Goal: Task Accomplishment & Management: Use online tool/utility

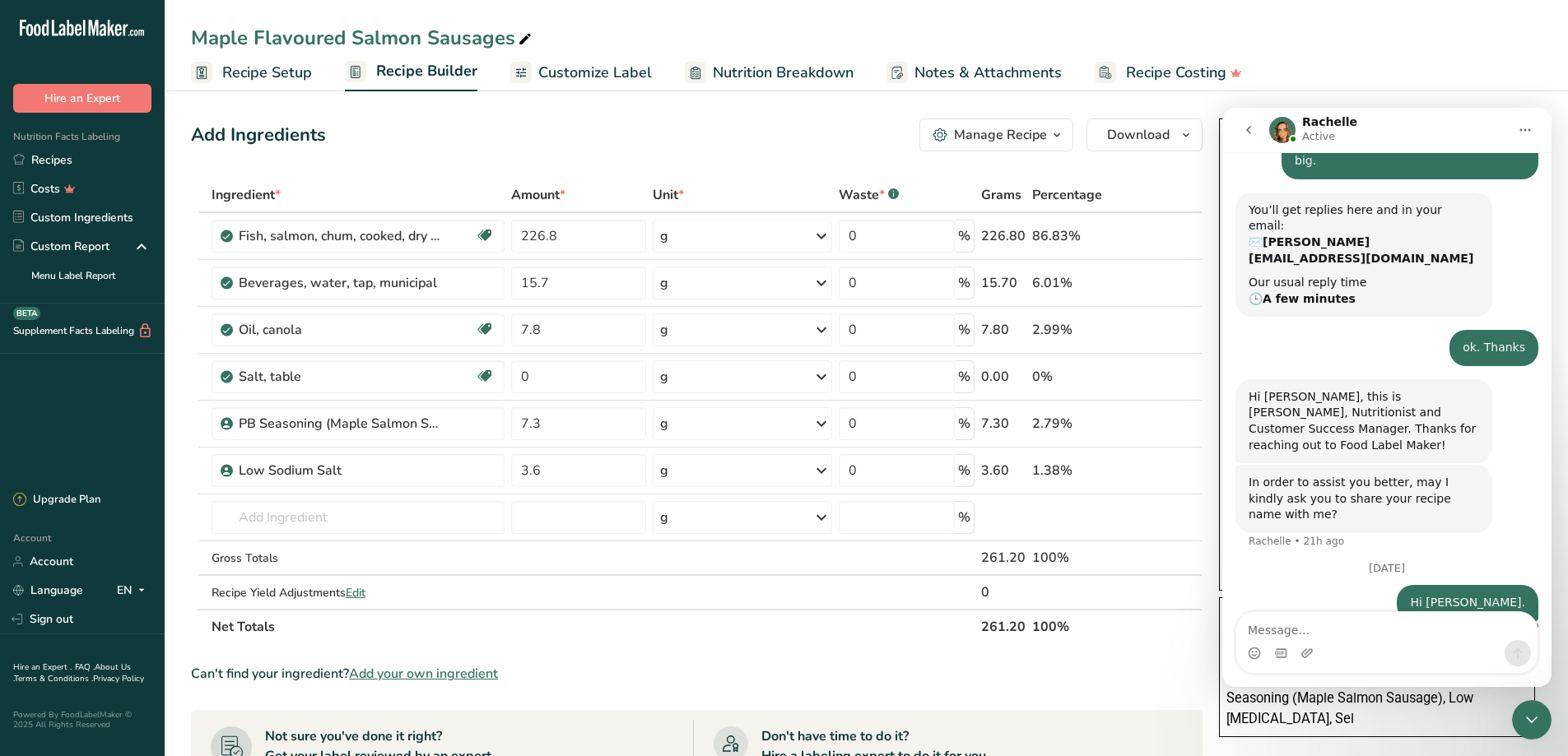
click at [1334, 723] on div "Ingrédients: Saumon, Eau, Huile de canola, PB Seasoning (Maple Salmon Sausage),…" at bounding box center [1377, 699] width 301 height 61
click at [1248, 131] on icon "go back" at bounding box center [1248, 130] width 5 height 8
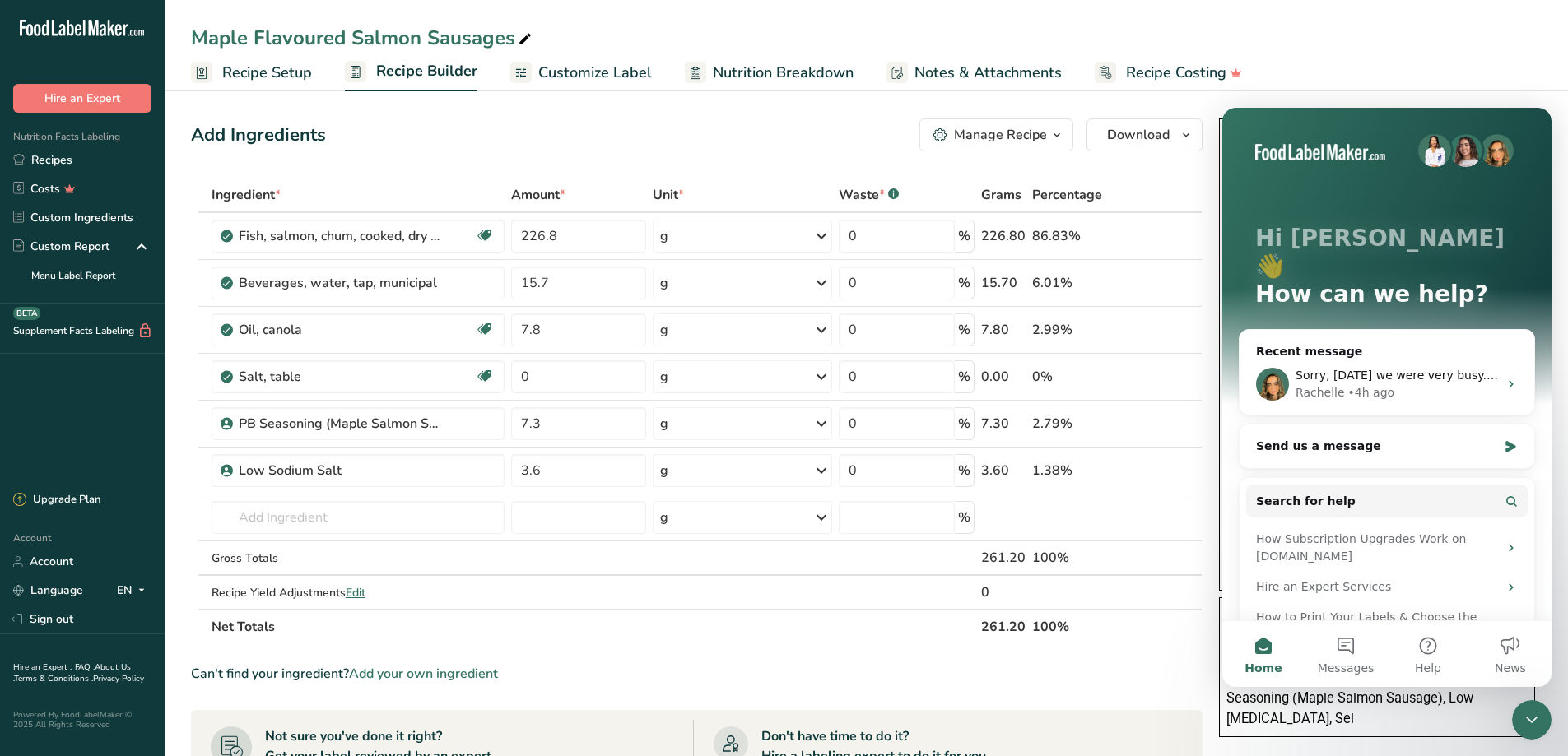
click at [1174, 731] on div "Don't have time to do it? Hire a labeling expert to do it for you Hire a Labeli…" at bounding box center [938, 767] width 490 height 96
click at [600, 75] on span "Customize Label" at bounding box center [595, 73] width 113 height 22
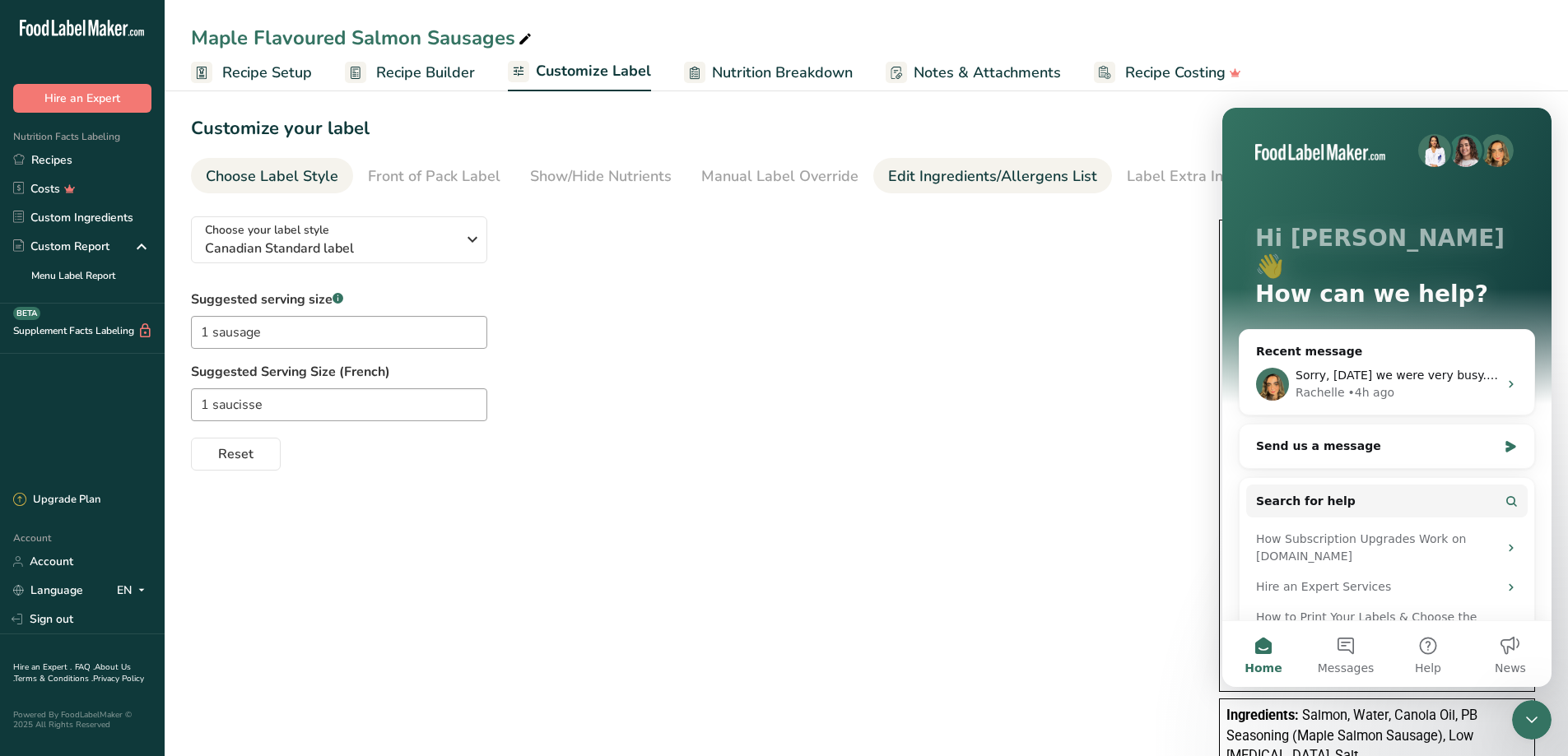
click at [938, 174] on div "Edit Ingredients/Allergens List" at bounding box center [992, 176] width 209 height 22
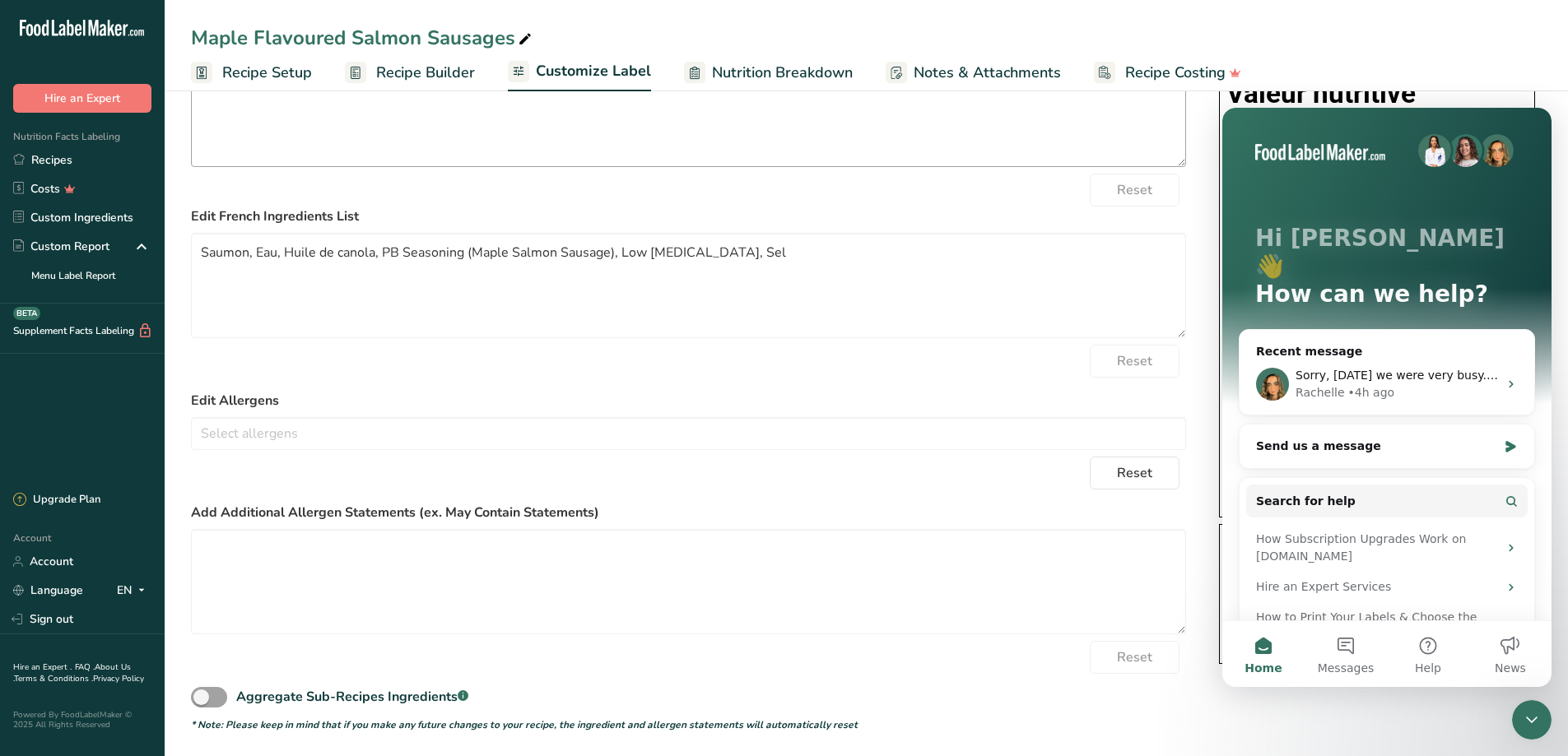
scroll to position [177, 0]
click at [1537, 726] on icon "Close Intercom Messenger" at bounding box center [1531, 719] width 19 height 19
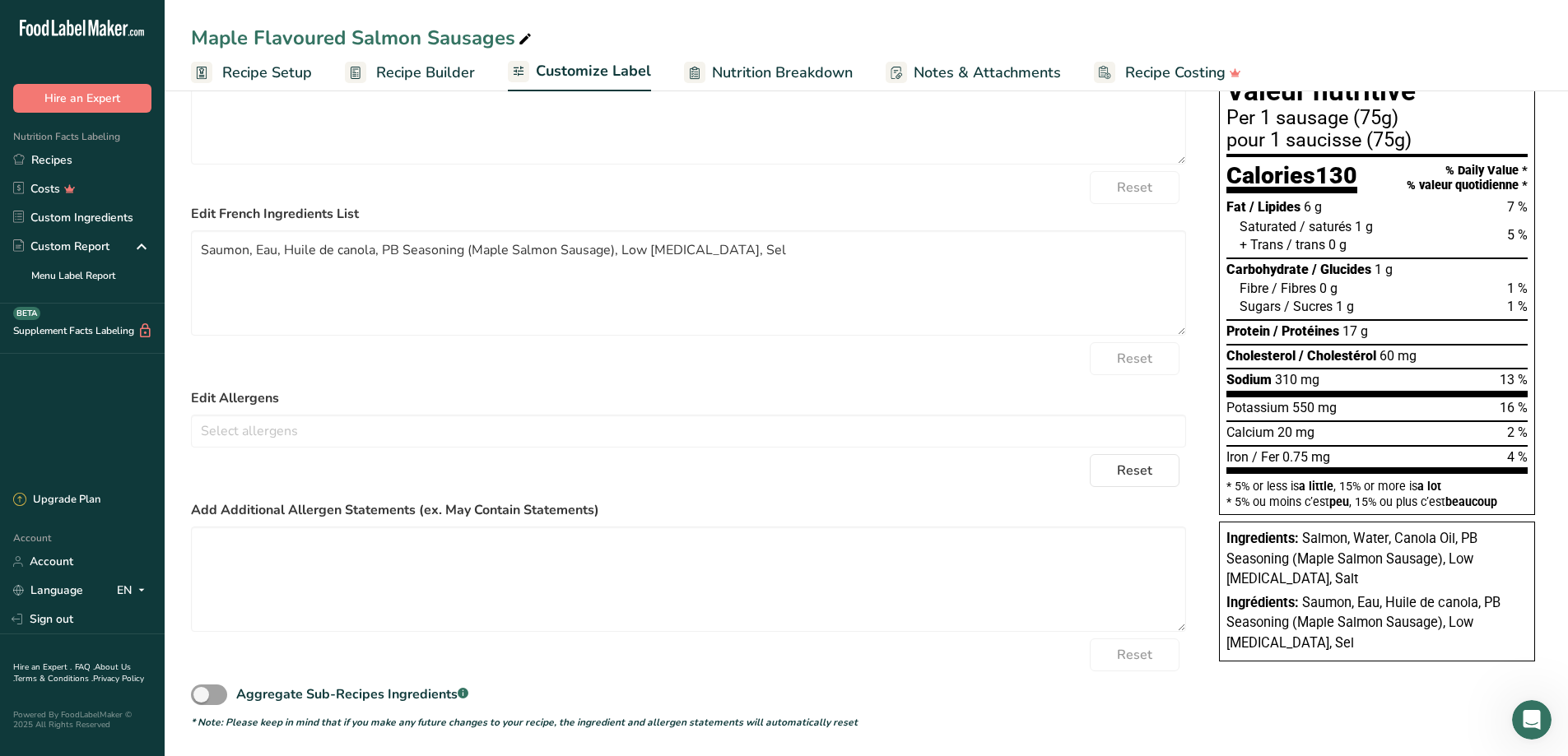
scroll to position [0, 0]
click at [1422, 563] on span "Salmon, Water, Canola Oil, PB Seasoning (Maple Salmon Sausage), Low [MEDICAL_DA…" at bounding box center [1351, 558] width 251 height 56
click at [1444, 562] on span "Salmon, Water, Canola Oil, PB Seasoning (Maple Salmon Sausage), Low [MEDICAL_DA…" at bounding box center [1351, 558] width 251 height 56
click at [632, 276] on textarea "Saumon, Eau, Huile de canola, PB Seasoning (Maple Salmon Sausage), Low [MEDICAL…" at bounding box center [689, 282] width 995 height 105
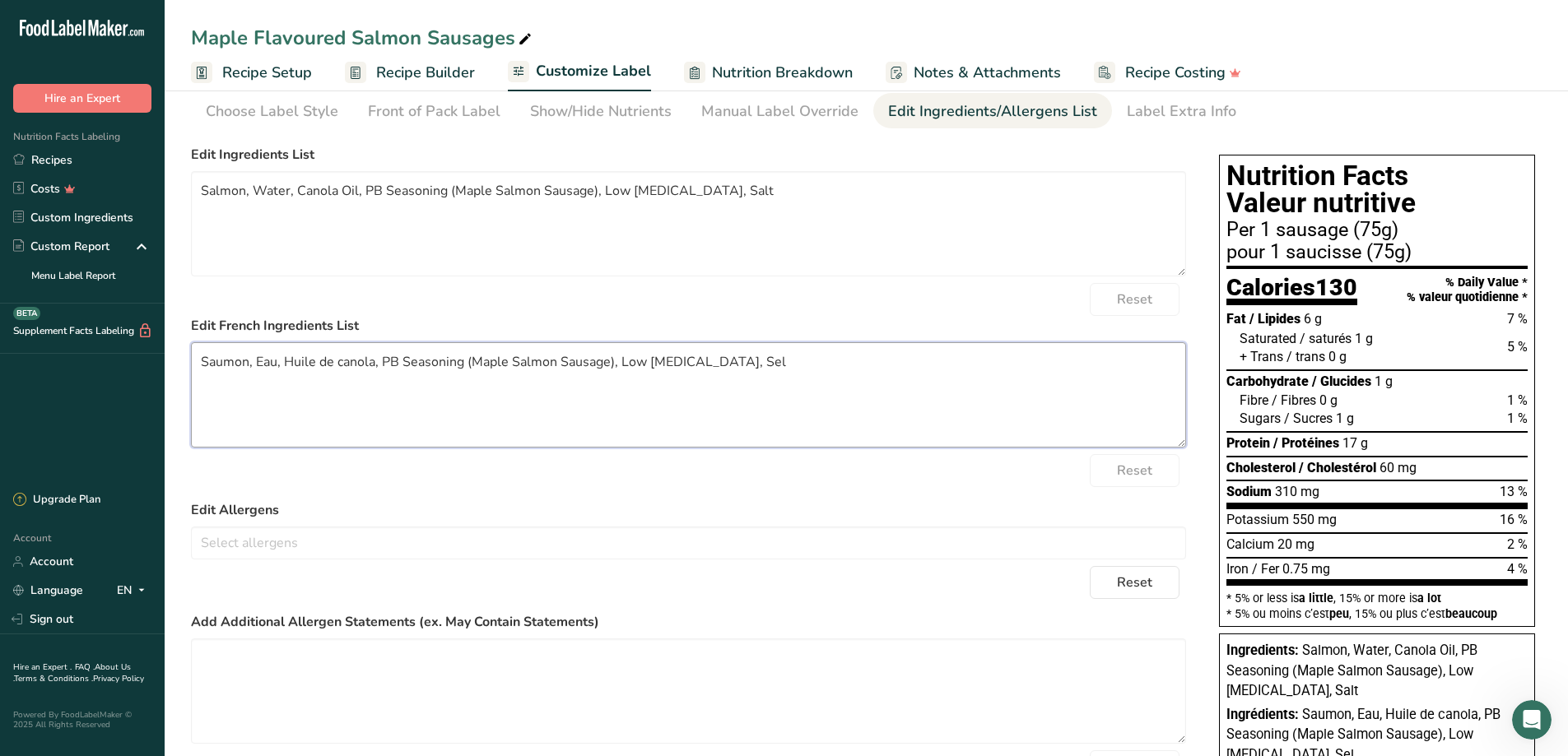
scroll to position [13, 0]
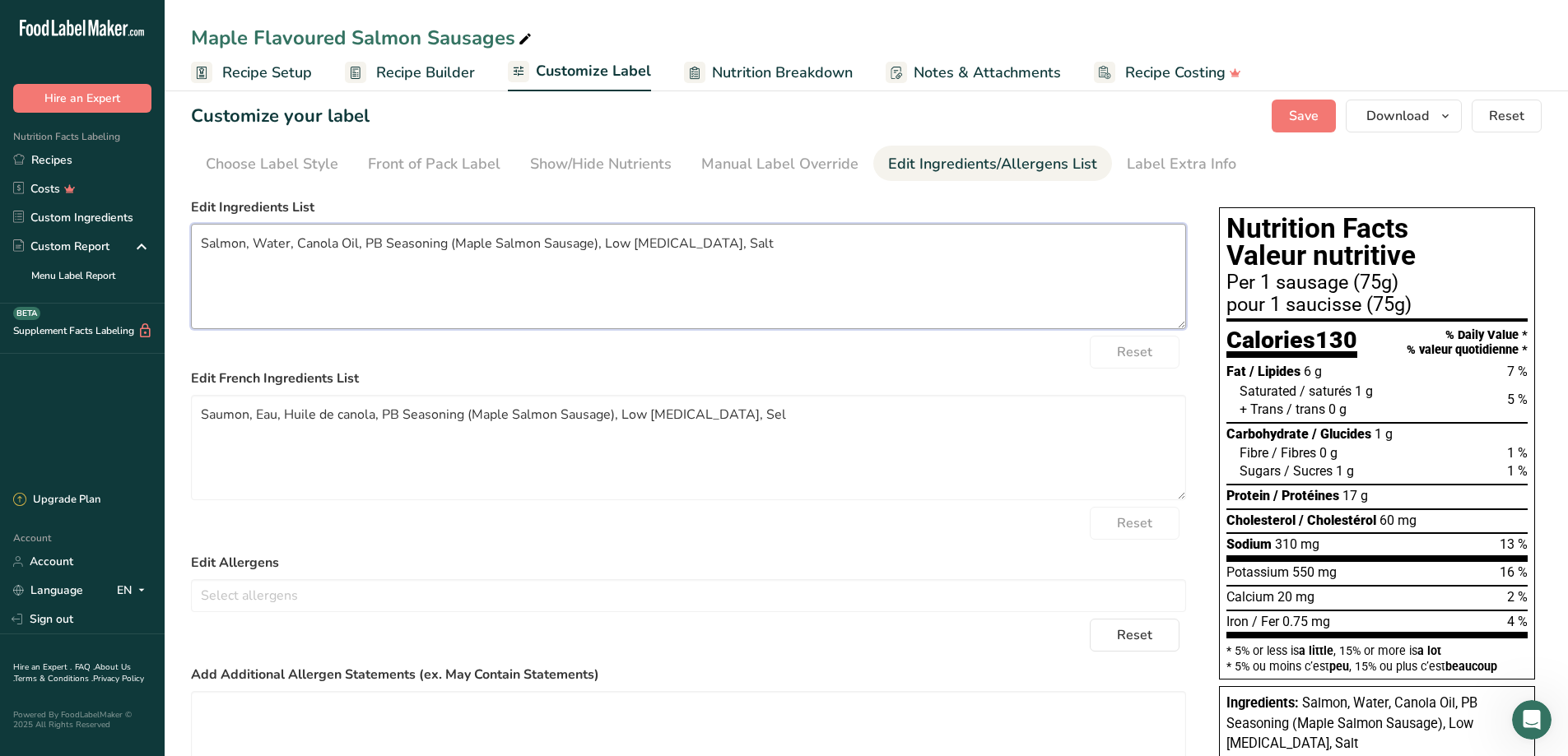
click at [349, 257] on textarea "Salmon, Water, Canola Oil, PB Seasoning (Maple Salmon Sausage), Low [MEDICAL_DA…" at bounding box center [689, 277] width 995 height 105
click at [471, 243] on textarea "Salmon, Water, Canola Oil, PB Seasoning (Maple Salmon Sausage), Low [MEDICAL_DA…" at bounding box center [689, 277] width 995 height 105
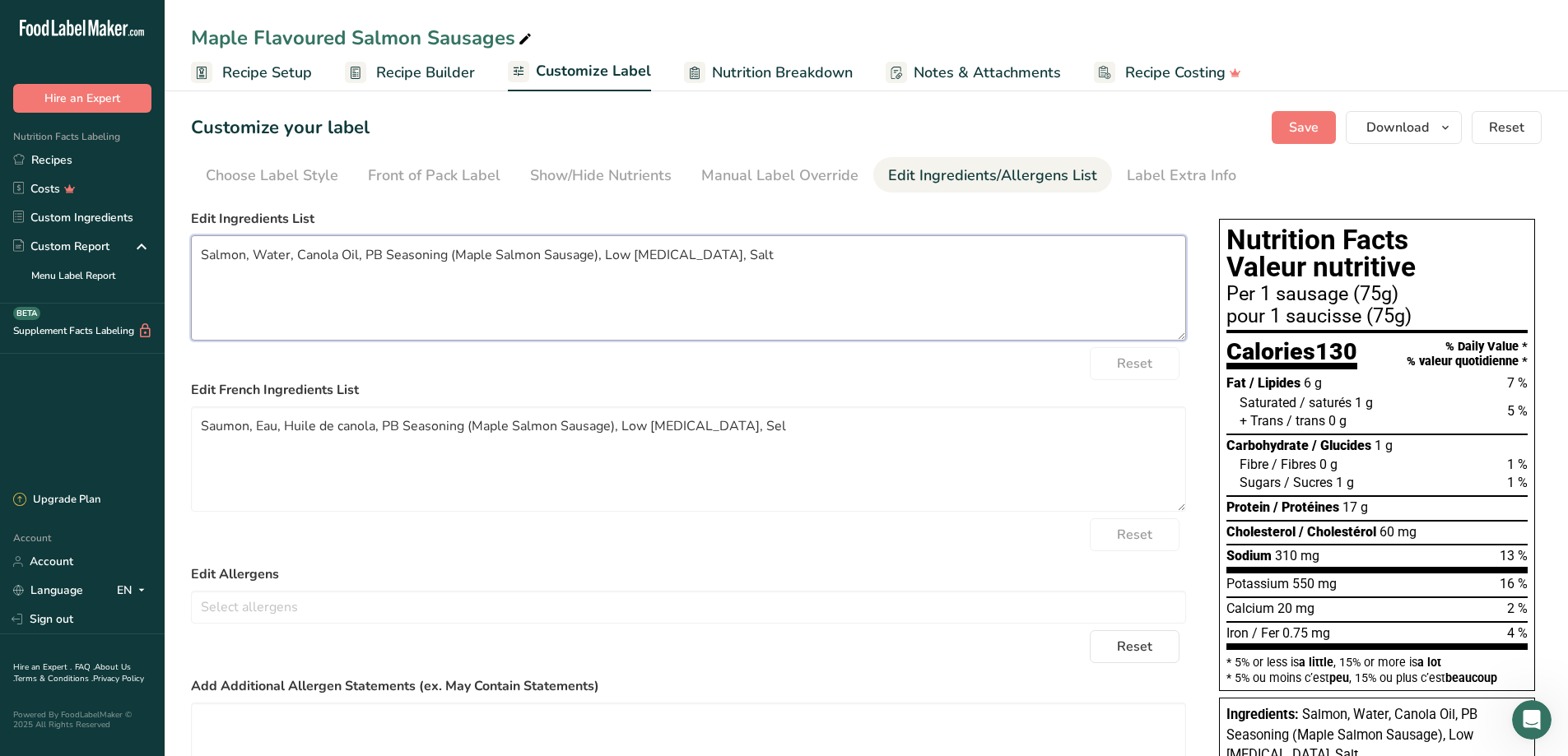
scroll to position [0, 0]
